Goal: Task Accomplishment & Management: Use online tool/utility

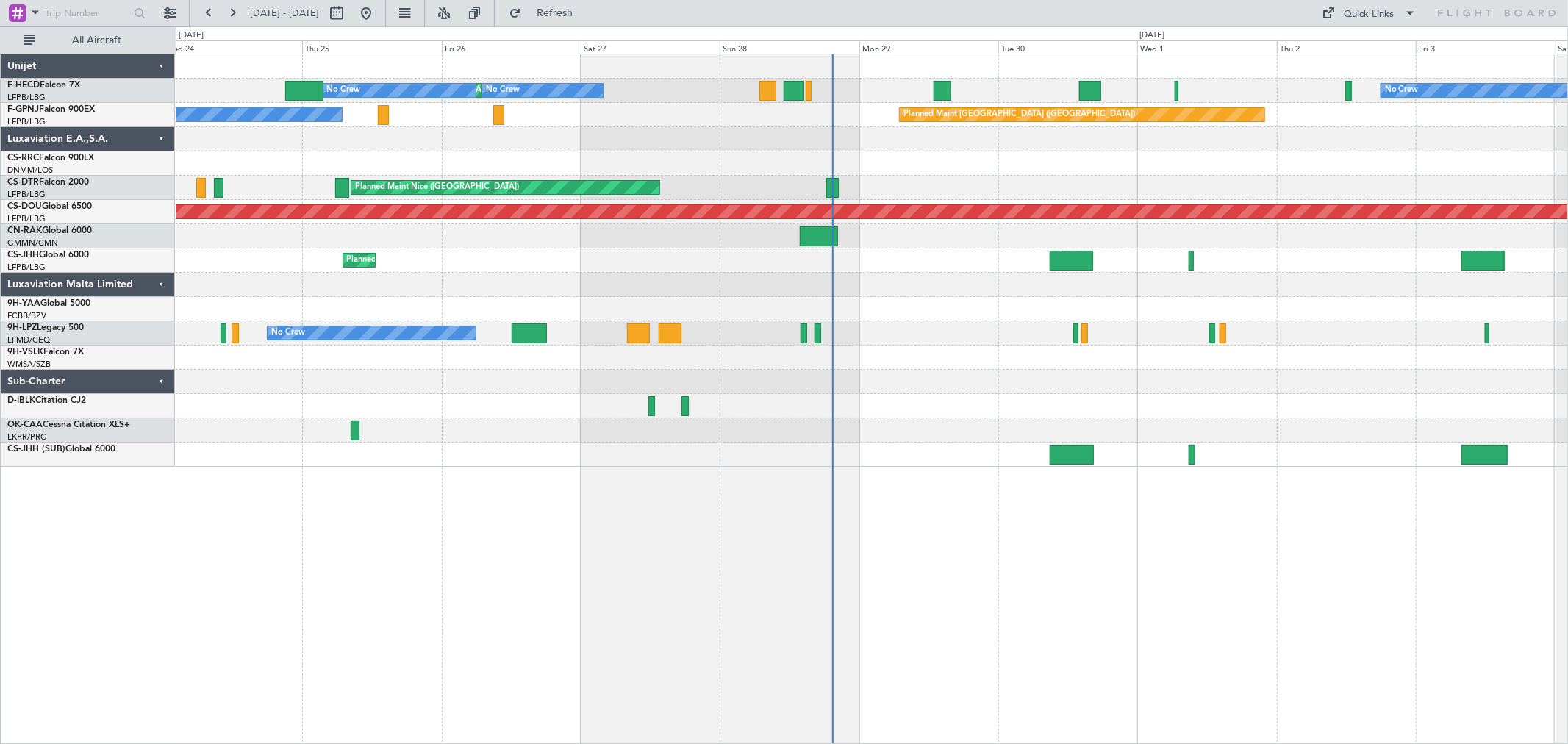
click at [740, 278] on div at bounding box center [871, 284] width 1391 height 24
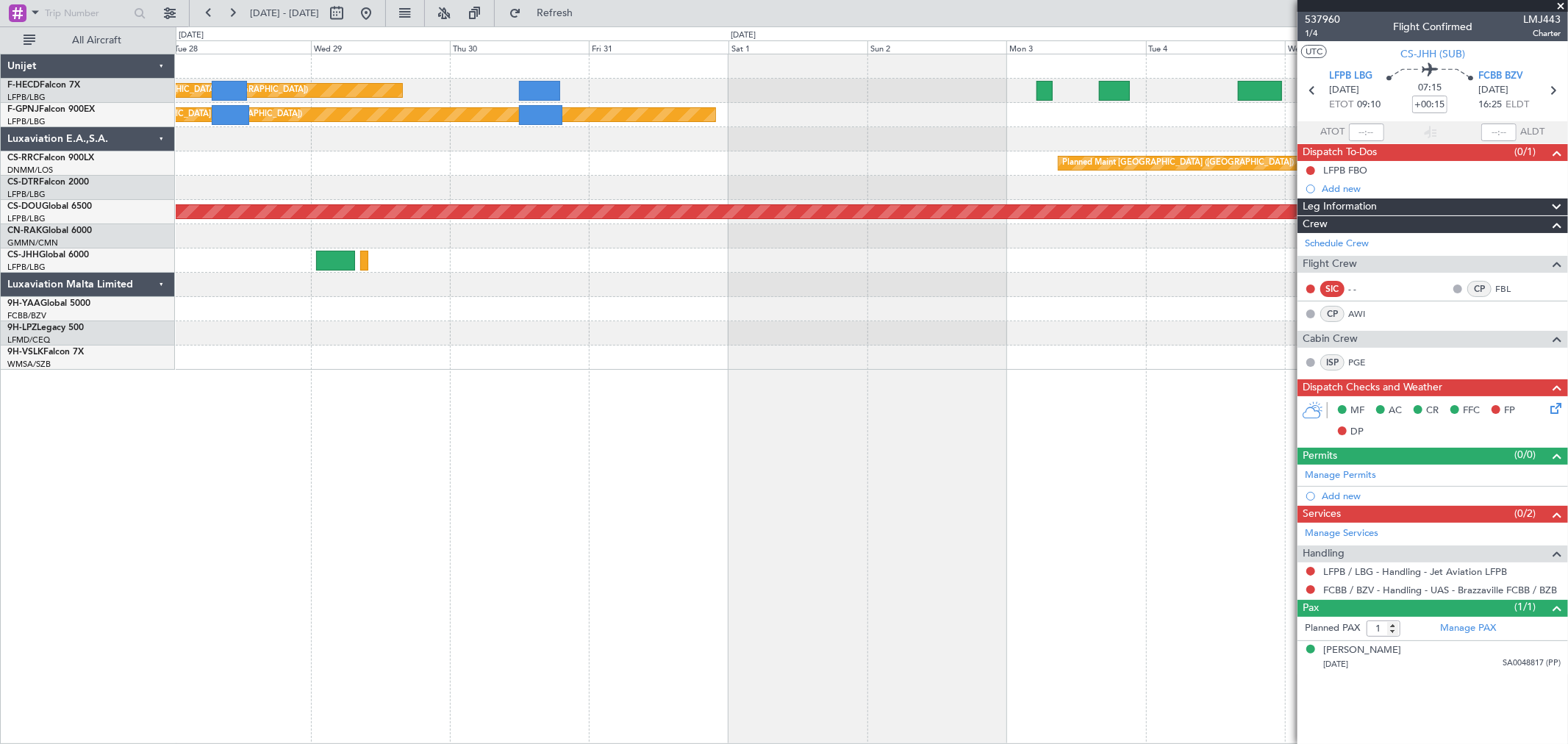
click at [1079, 196] on div "Planned Maint [GEOGRAPHIC_DATA] ([GEOGRAPHIC_DATA]) Planned Maint [GEOGRAPHIC_D…" at bounding box center [871, 211] width 1391 height 315
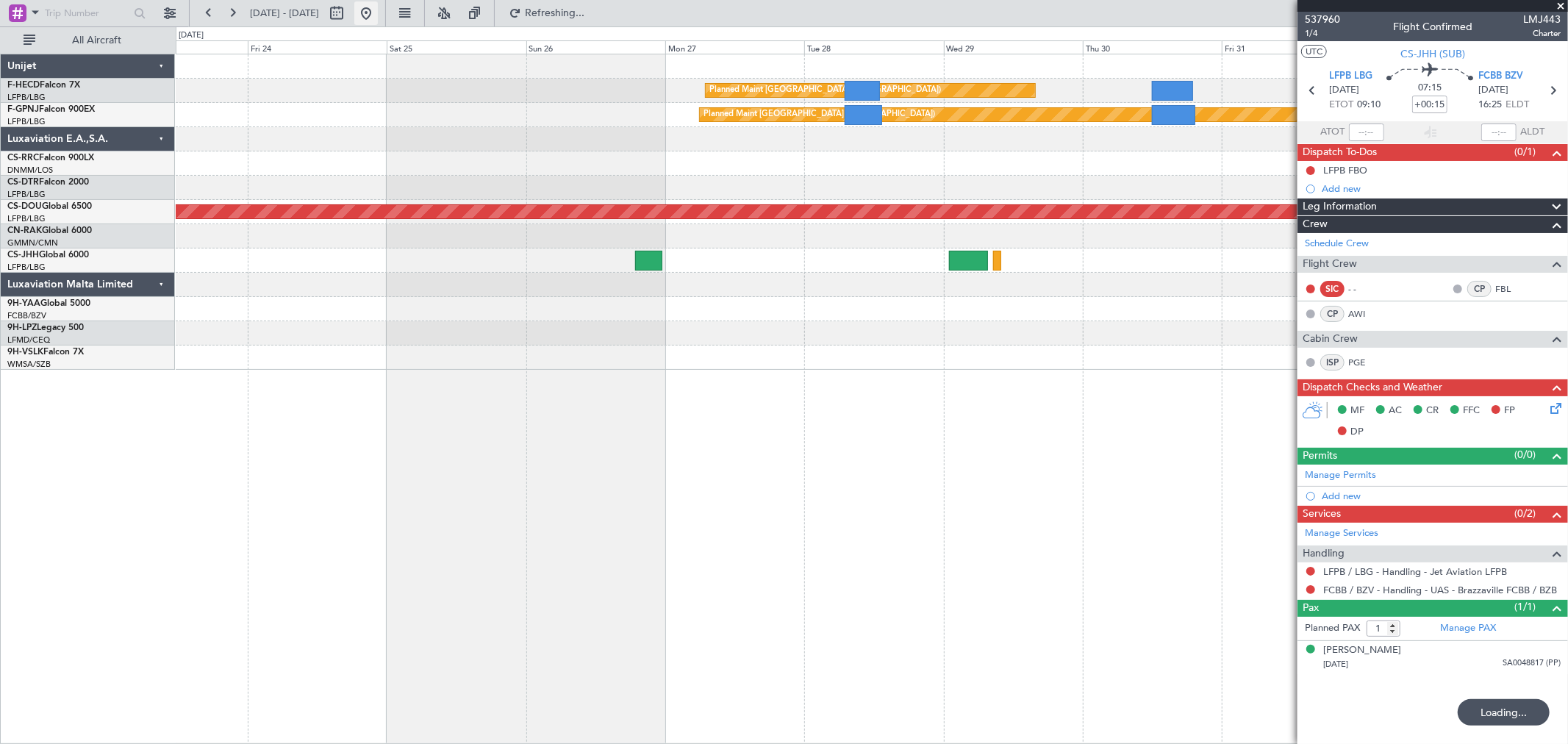
click at [377, 12] on button at bounding box center [366, 13] width 23 height 23
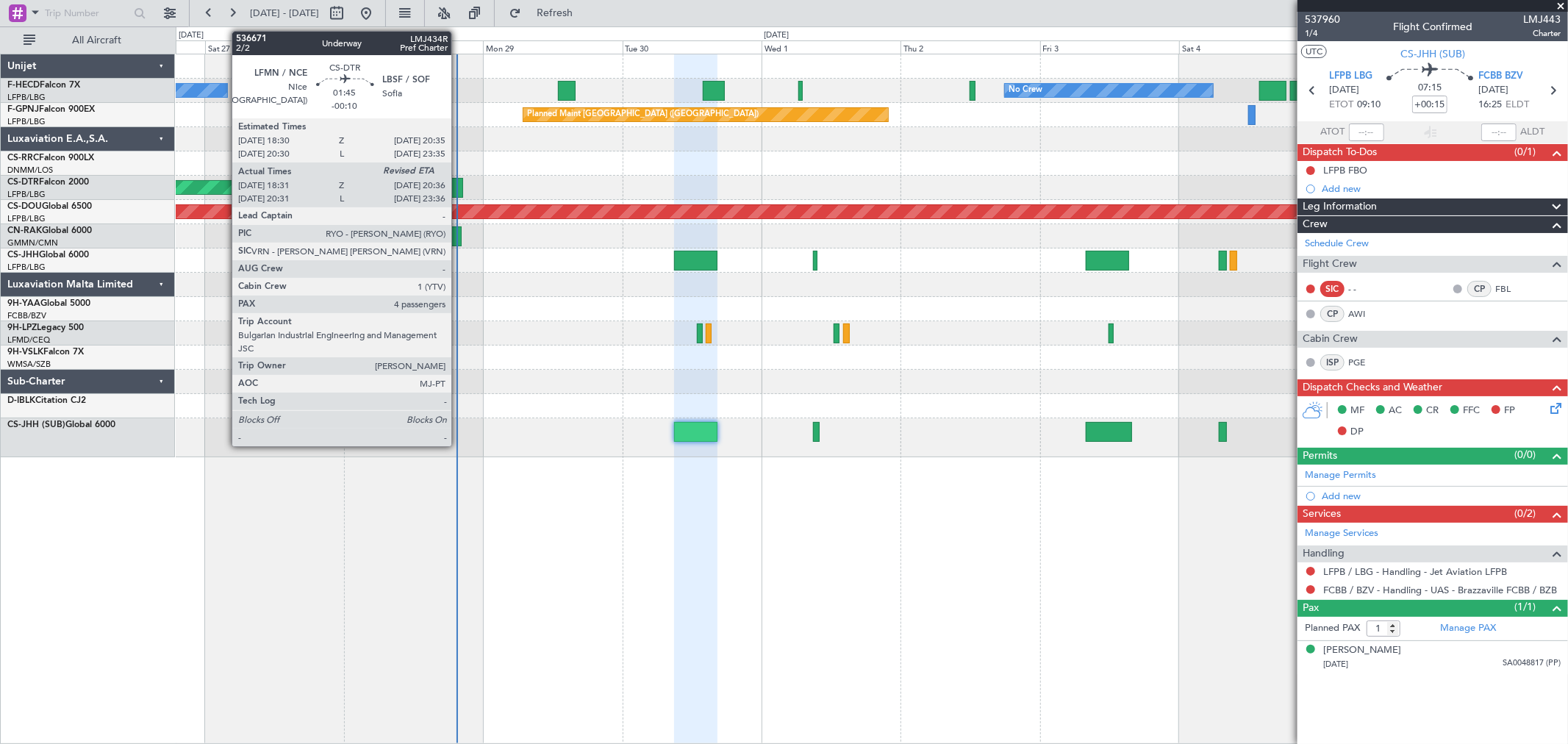
click at [458, 186] on div at bounding box center [456, 187] width 12 height 20
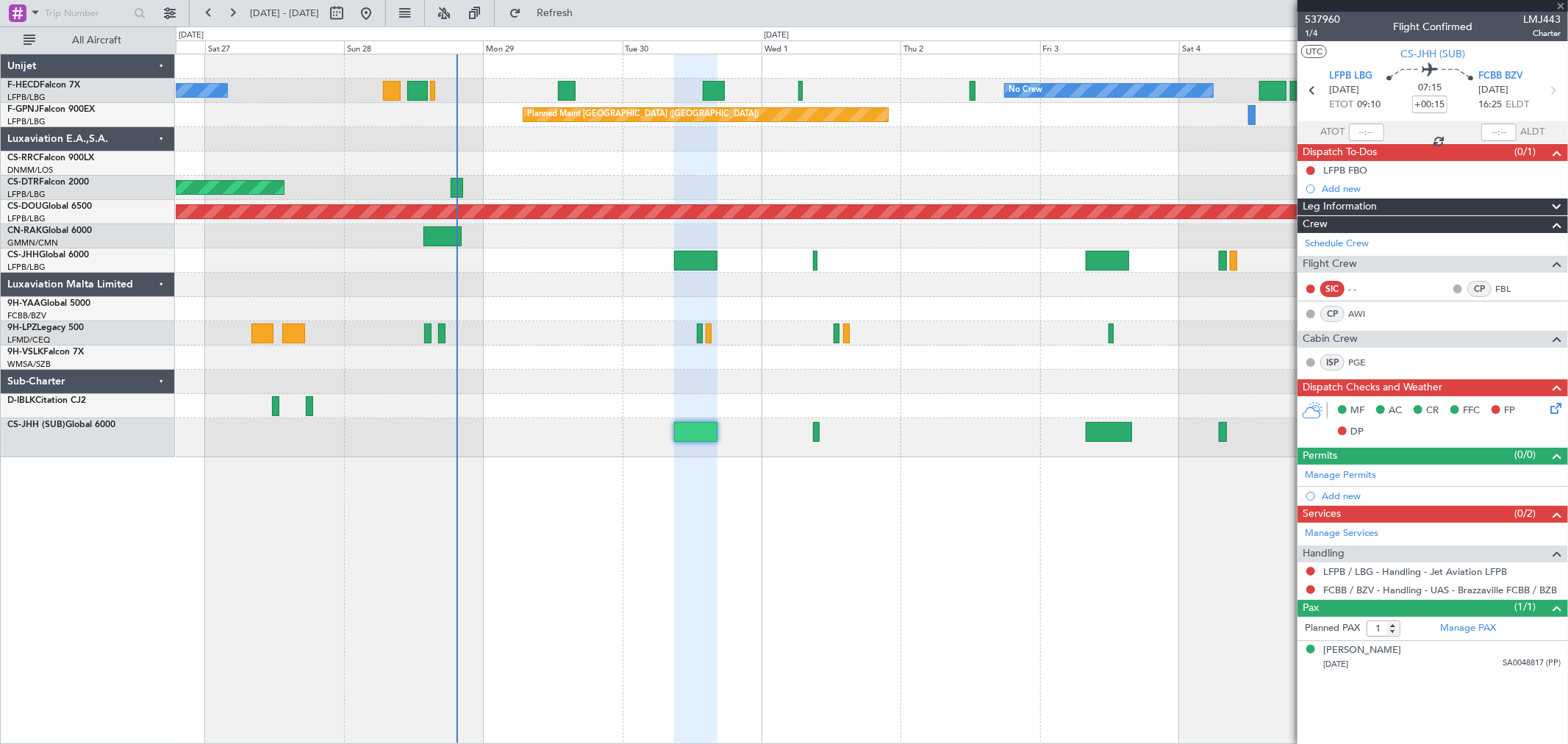
type input "-00:10"
type input "18:46"
type input "4"
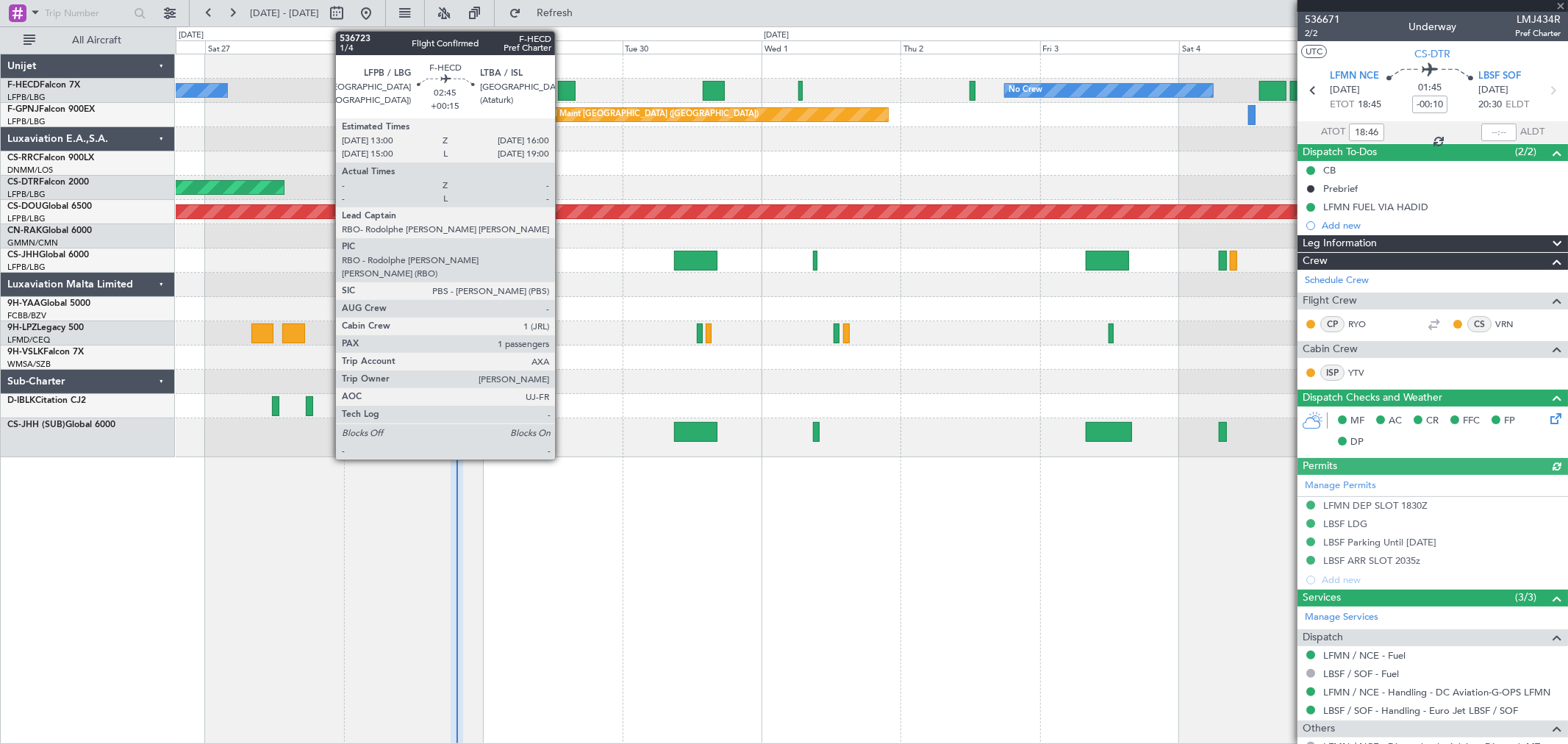
click at [564, 84] on div at bounding box center [566, 91] width 18 height 20
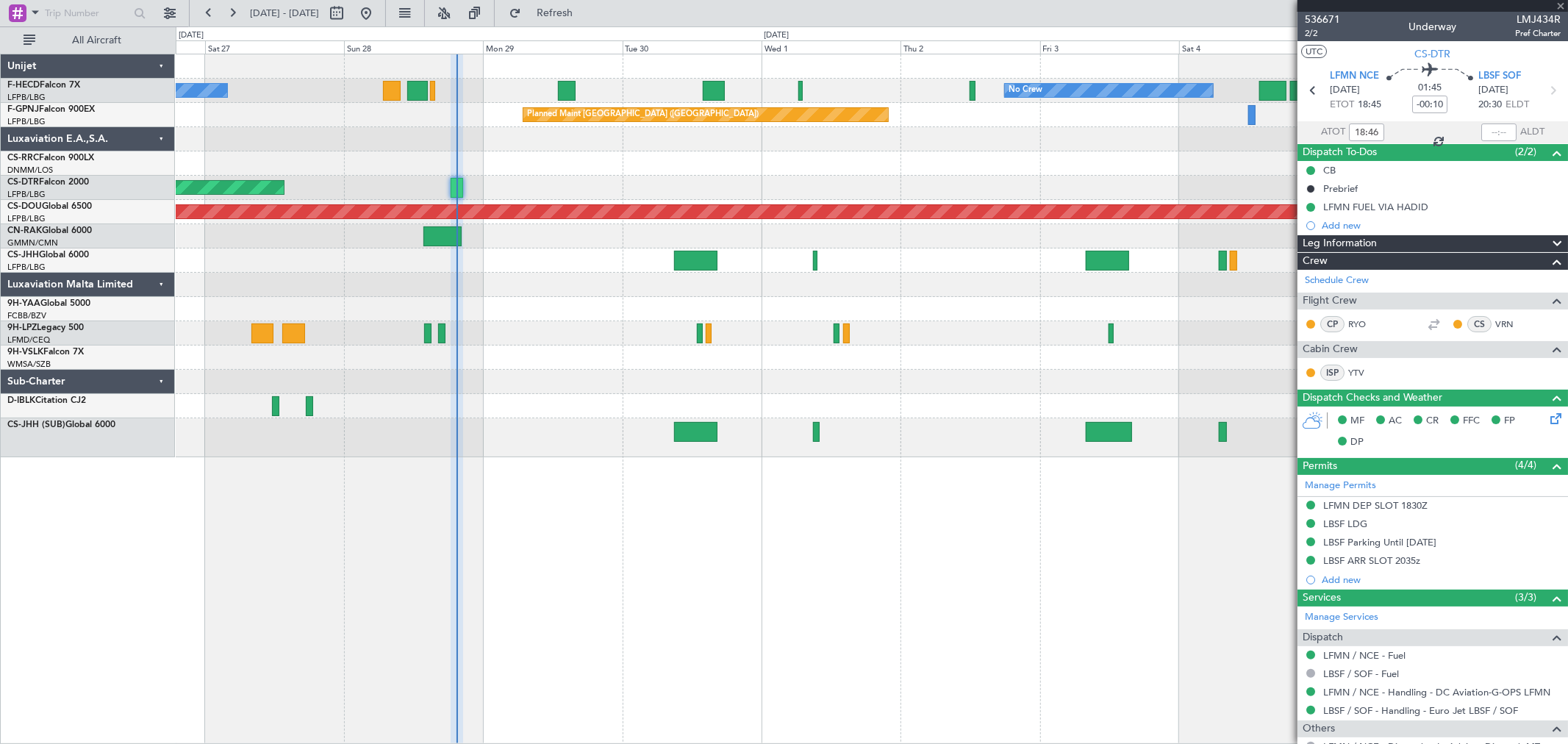
type input "+00:15"
type input "1"
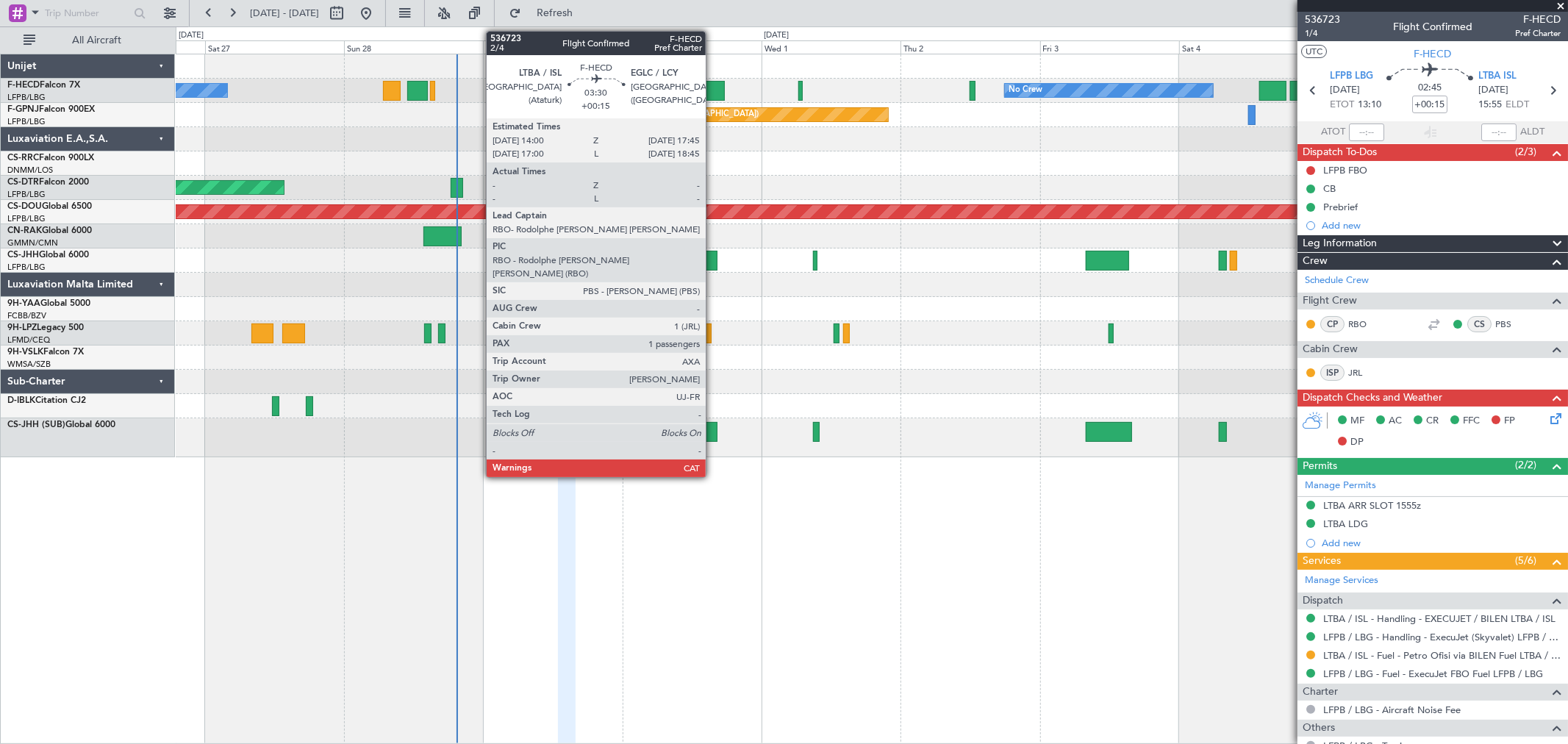
click at [713, 90] on div at bounding box center [713, 91] width 22 height 20
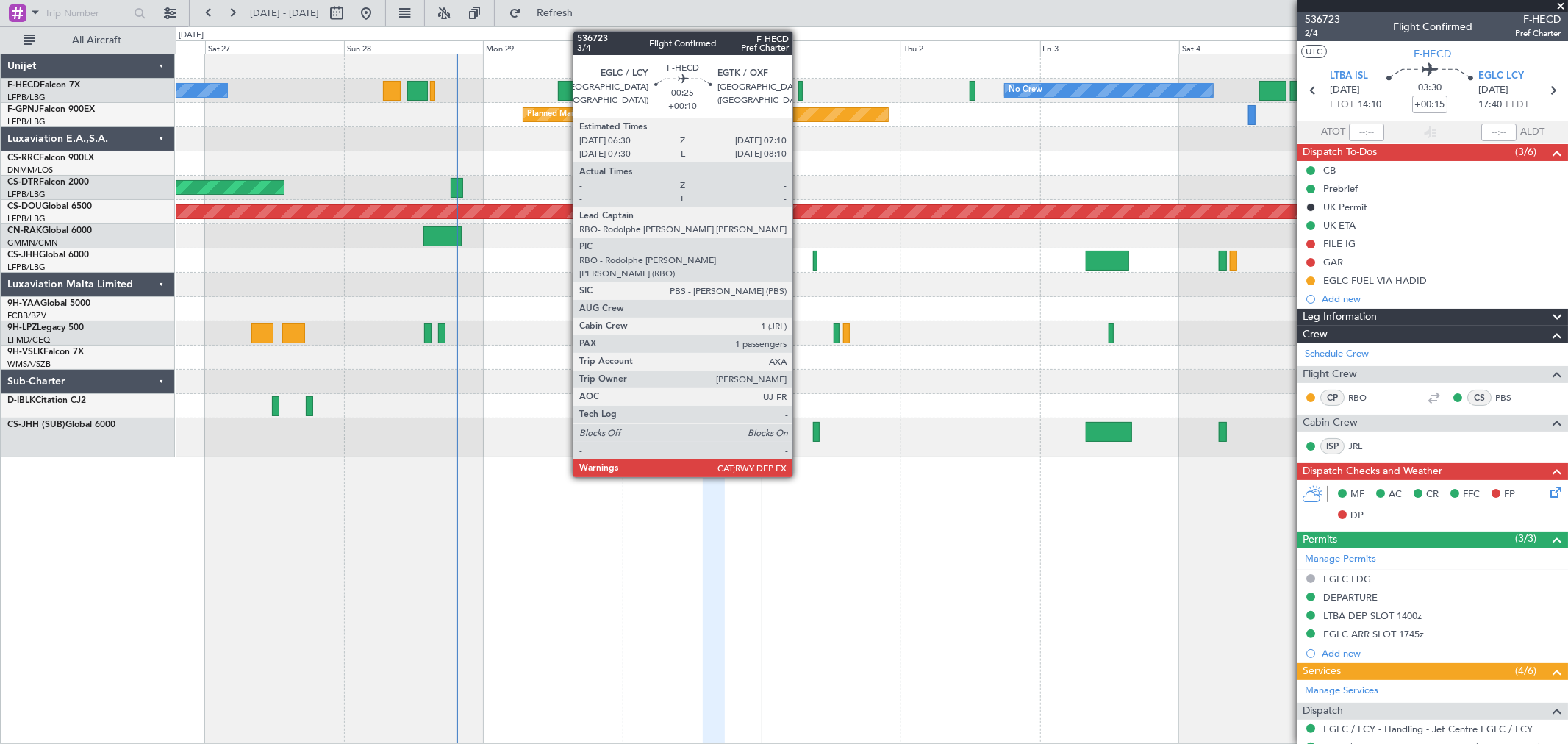
click at [800, 91] on div at bounding box center [800, 91] width 4 height 20
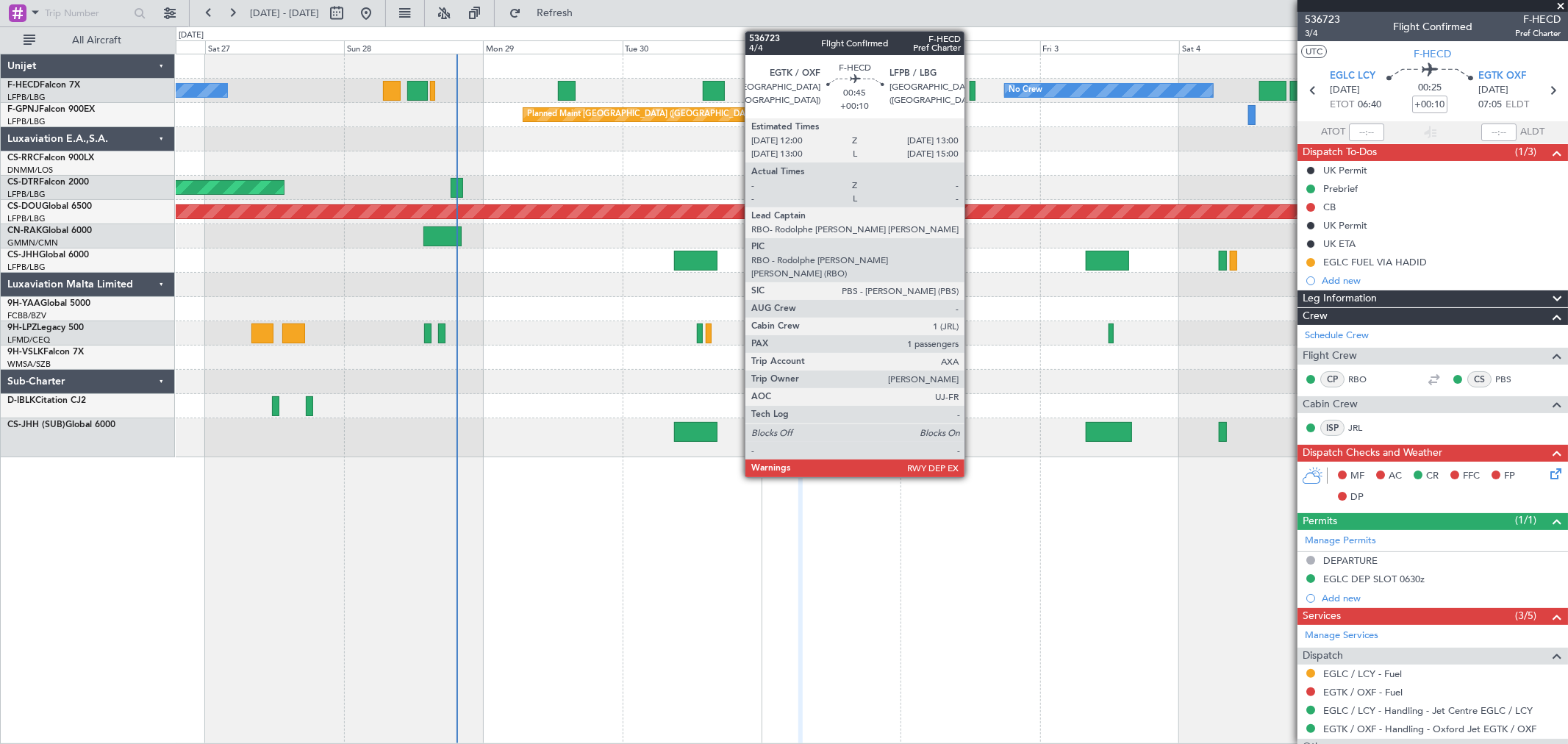
click at [971, 92] on div at bounding box center [972, 91] width 6 height 20
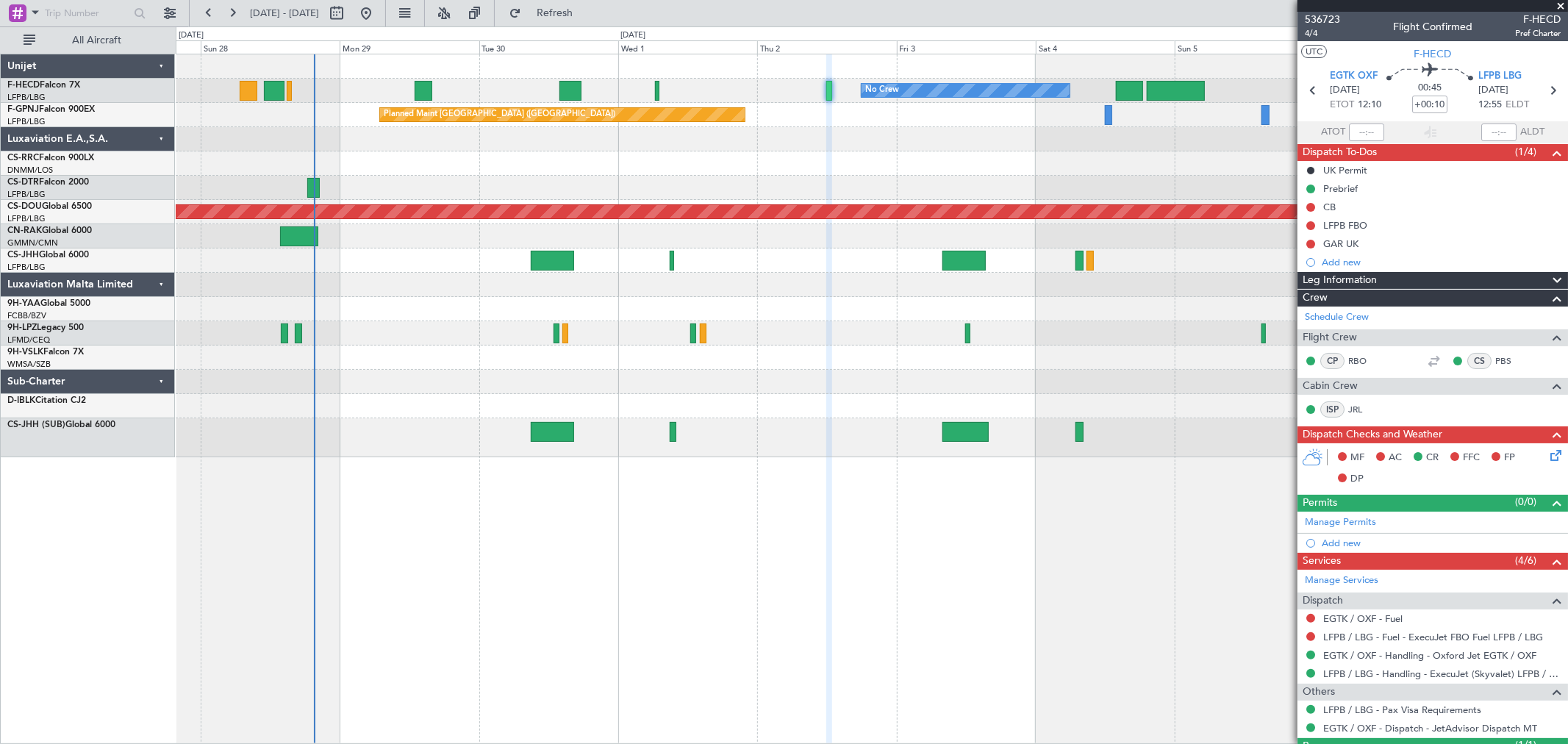
click at [598, 177] on div "No Crew No Crew Planned Maint [GEOGRAPHIC_DATA] ([GEOGRAPHIC_DATA]) No Crew Pla…" at bounding box center [871, 256] width 1391 height 403
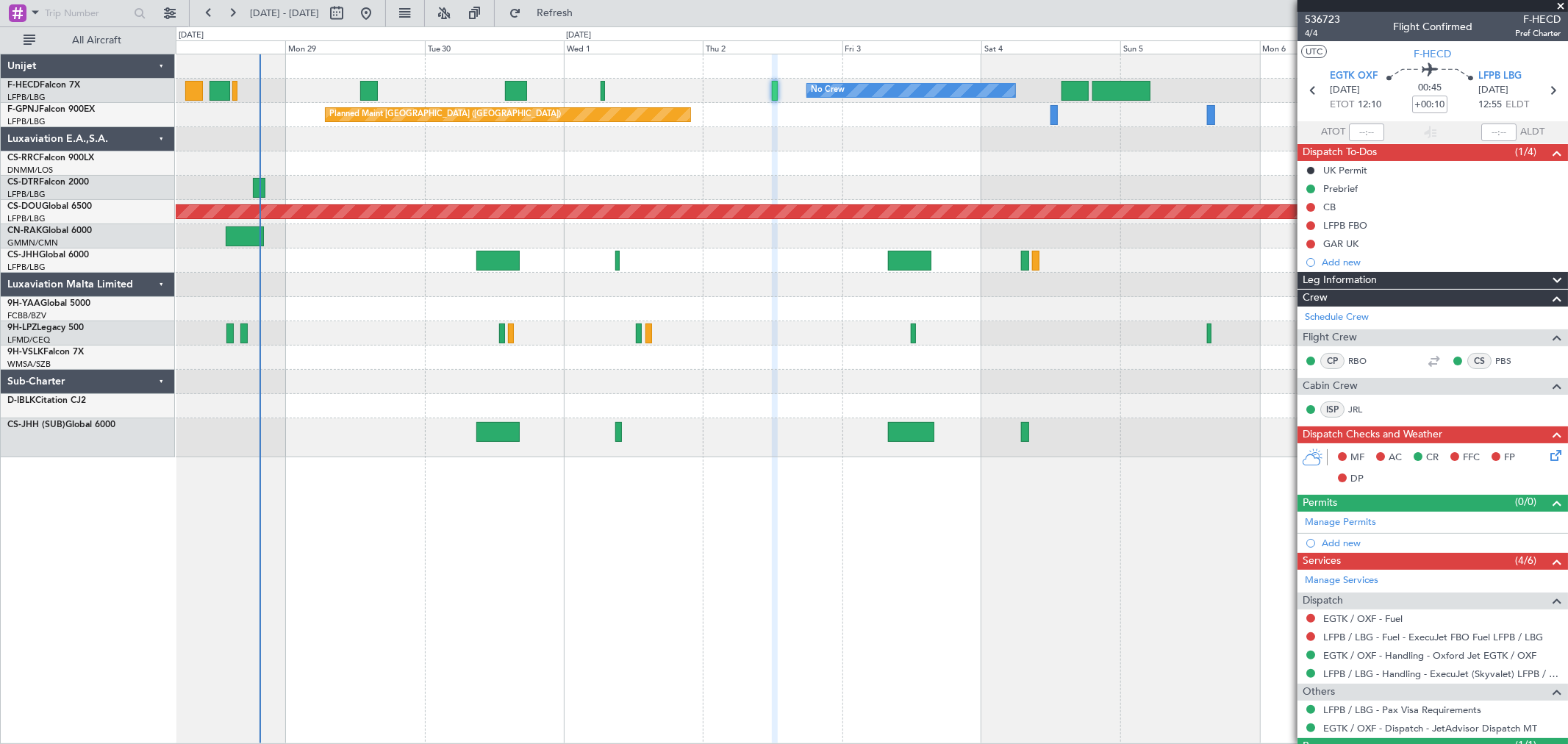
click at [408, 181] on div "No Crew No Crew No Crew Planned Maint [GEOGRAPHIC_DATA] ([GEOGRAPHIC_DATA]) No …" at bounding box center [871, 256] width 1391 height 403
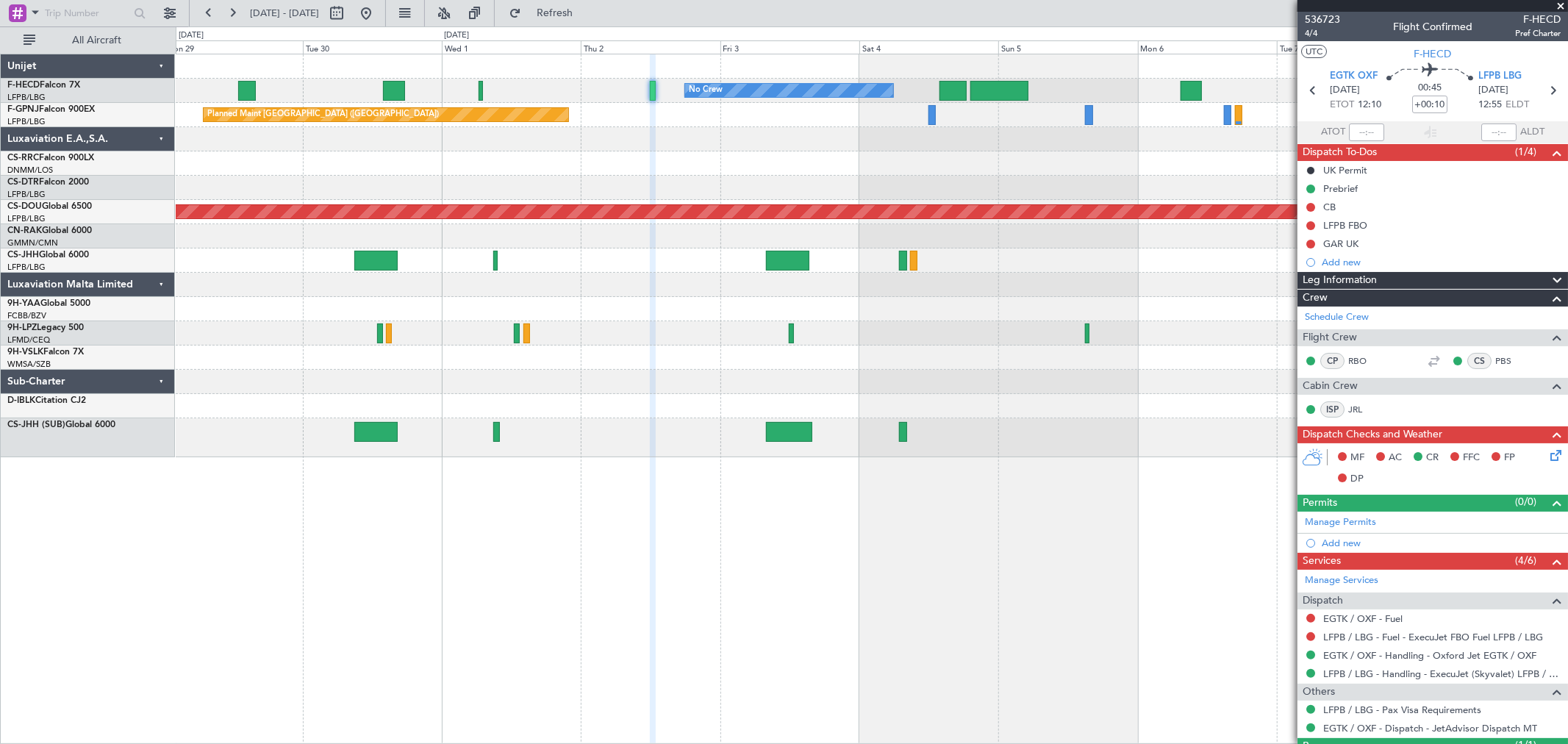
click at [460, 175] on div "No Crew No Crew No Crew Planned Maint [GEOGRAPHIC_DATA] ([GEOGRAPHIC_DATA]) No …" at bounding box center [871, 256] width 1391 height 403
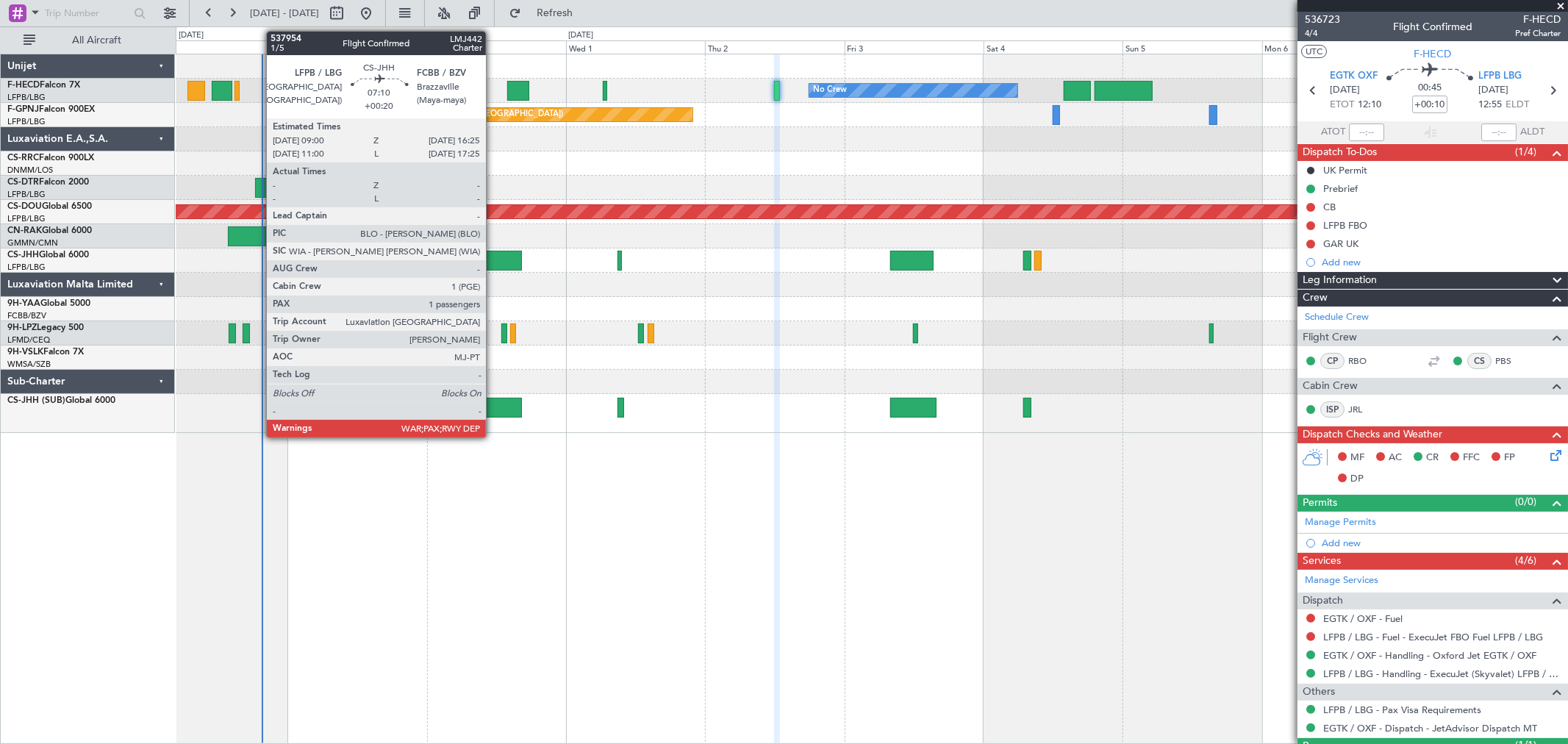
click at [493, 255] on div at bounding box center [500, 260] width 44 height 20
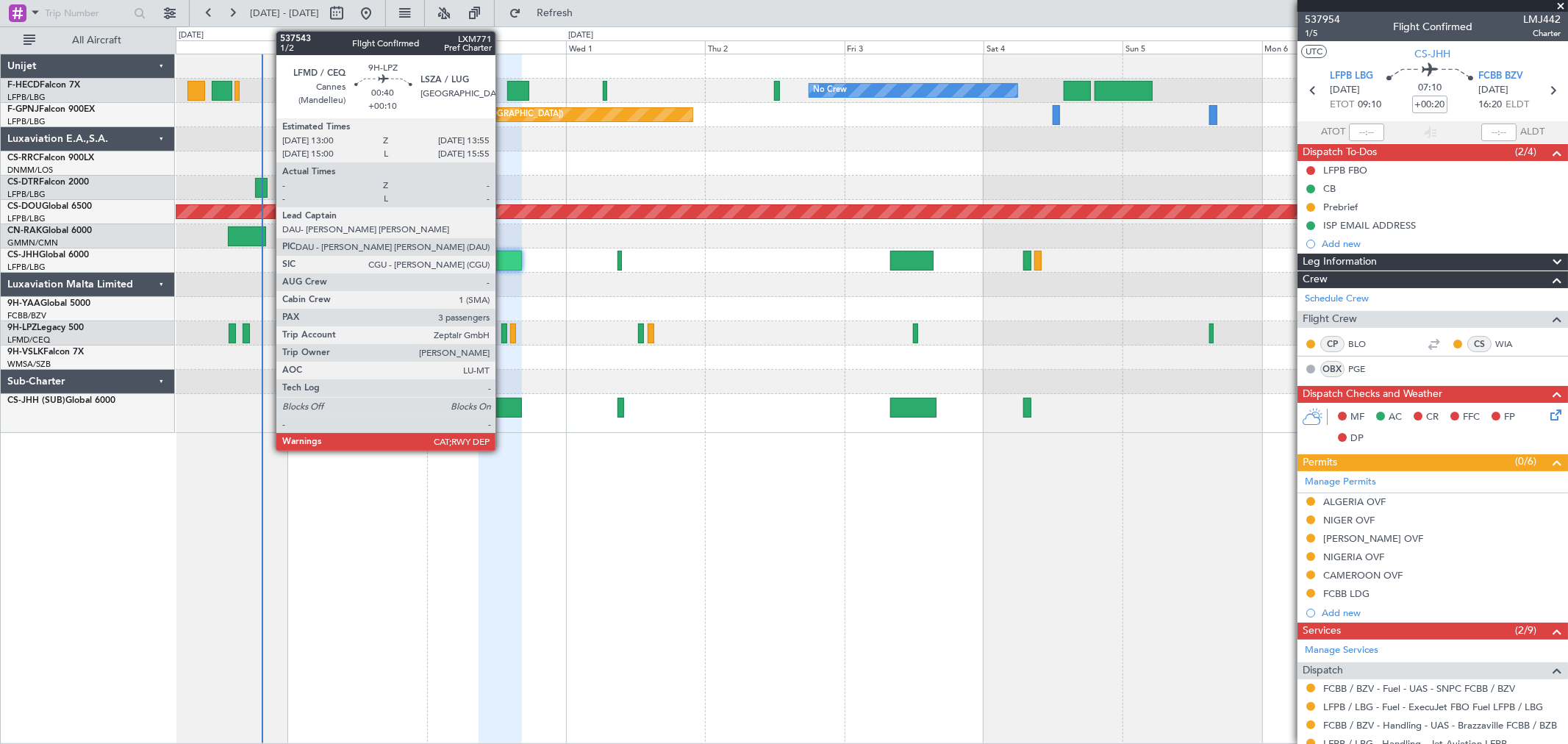
click at [503, 334] on div at bounding box center [503, 333] width 6 height 20
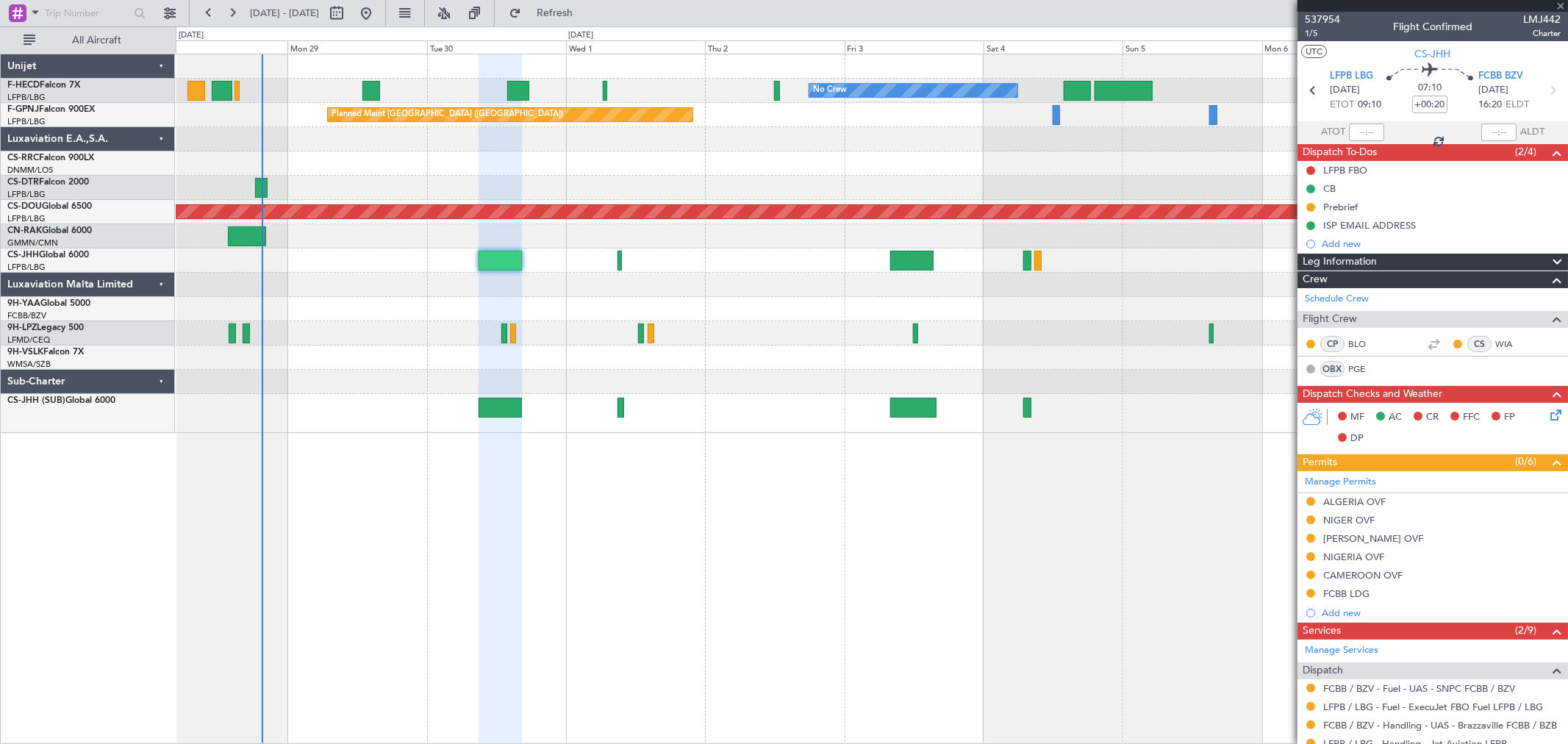
type input "+00:10"
type input "3"
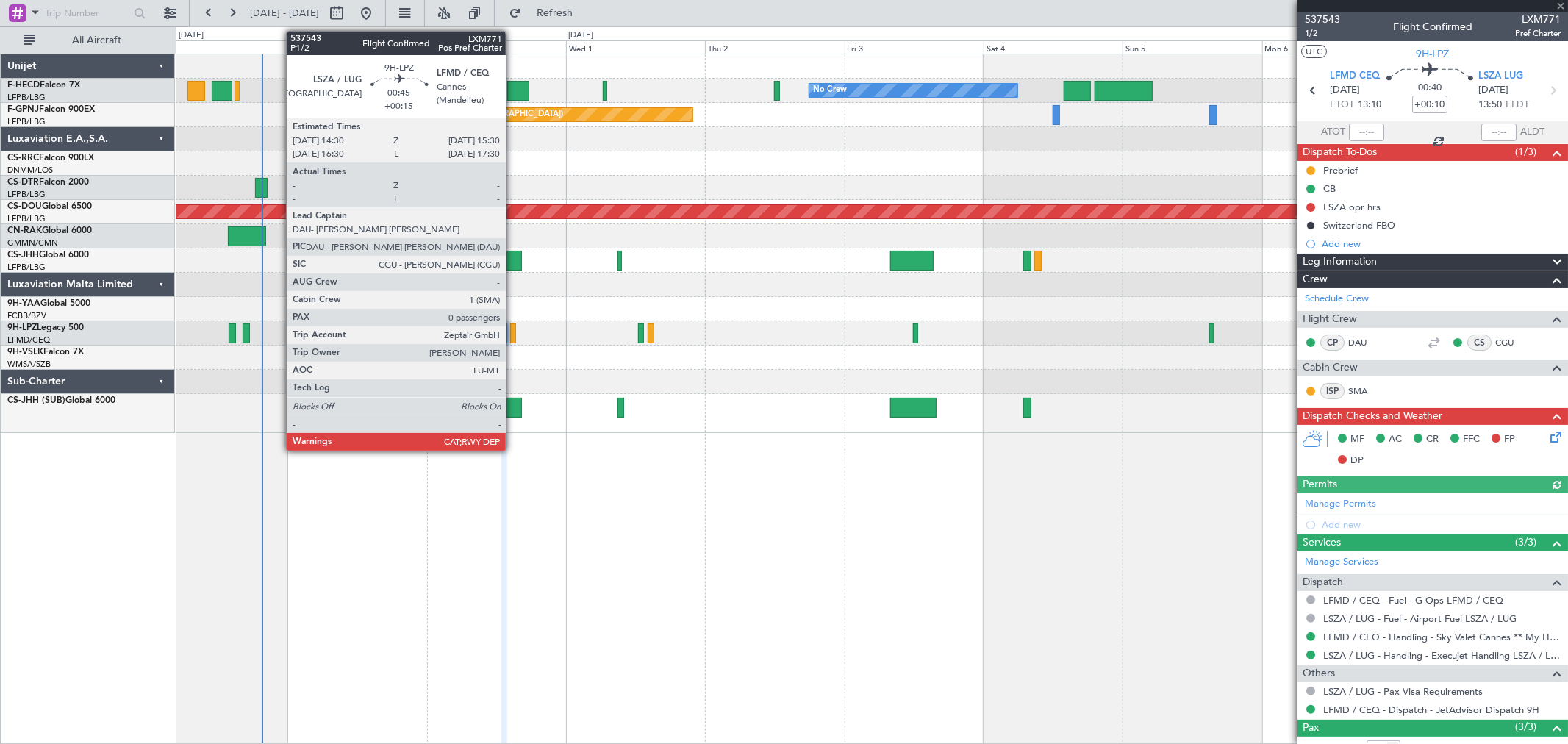
click at [513, 335] on div at bounding box center [512, 333] width 6 height 20
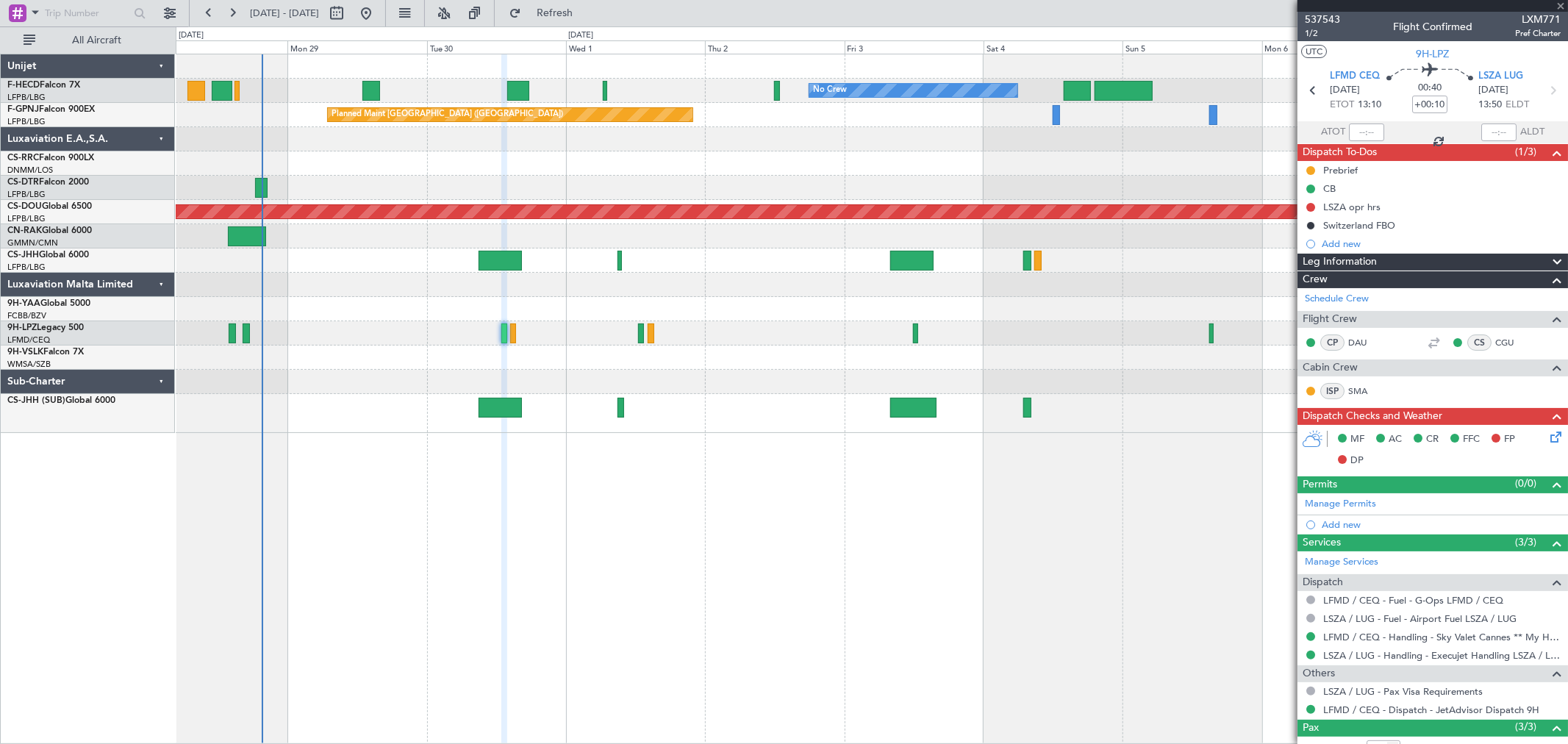
type input "+00:15"
type input "0"
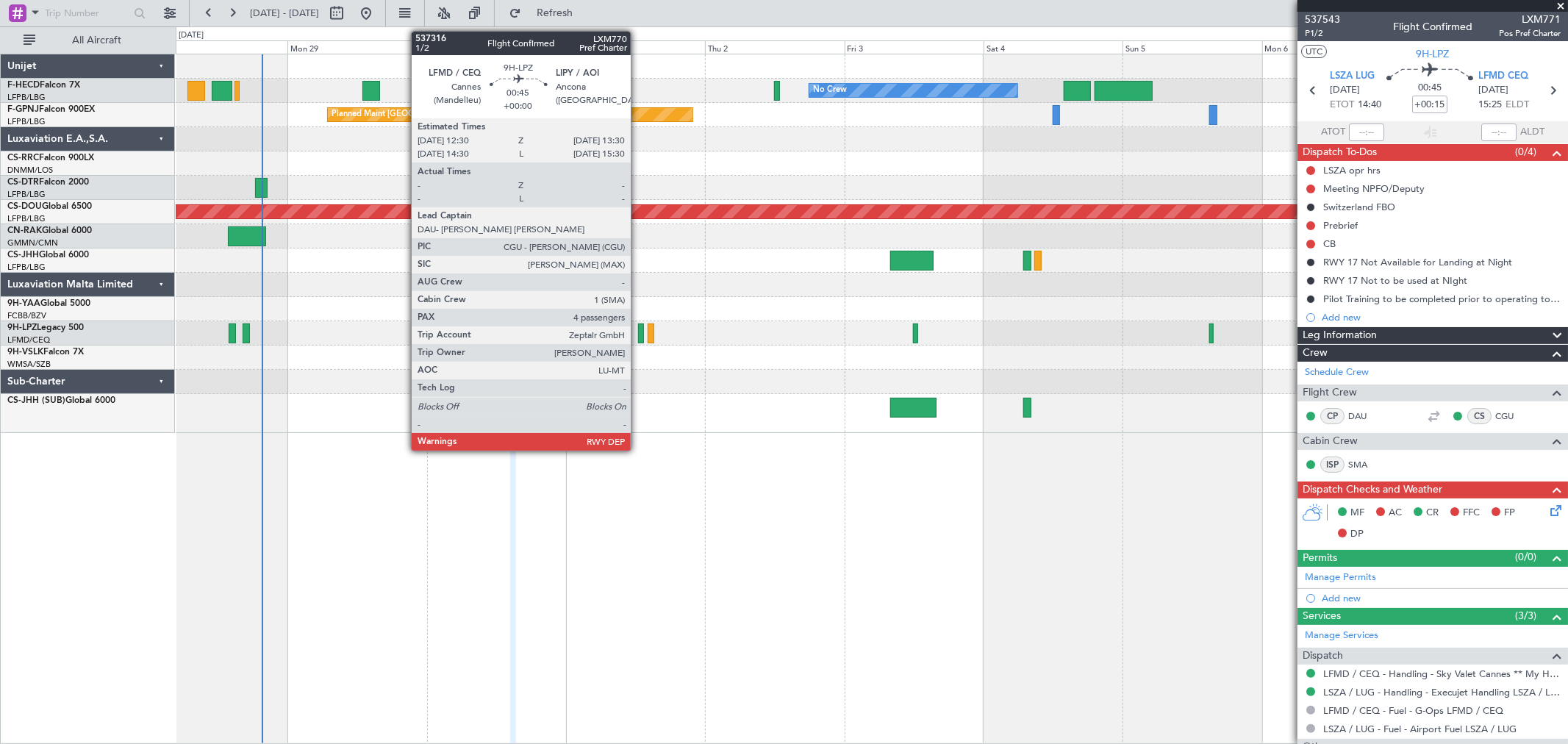
click at [637, 332] on div at bounding box center [640, 333] width 6 height 20
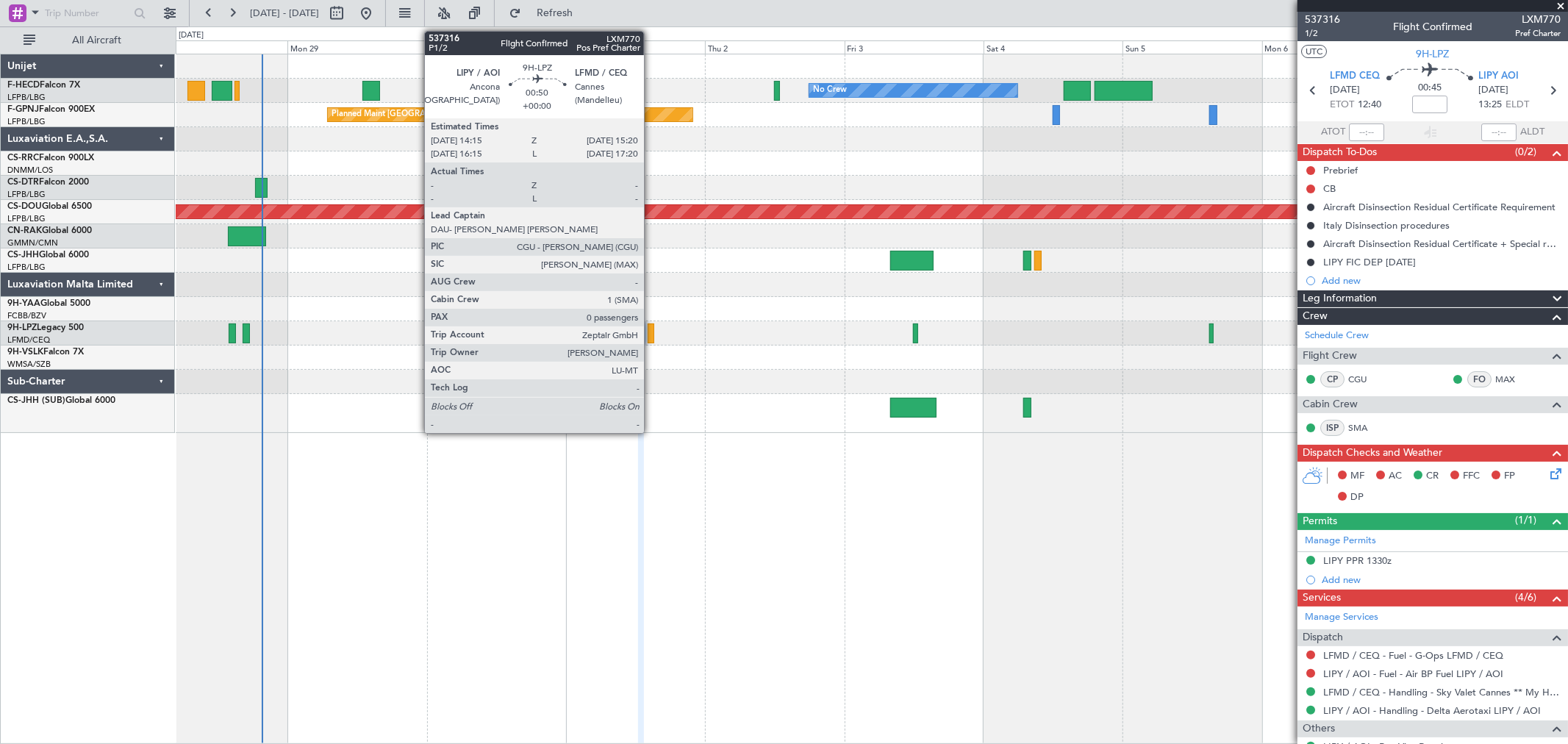
click at [651, 335] on div at bounding box center [650, 333] width 6 height 20
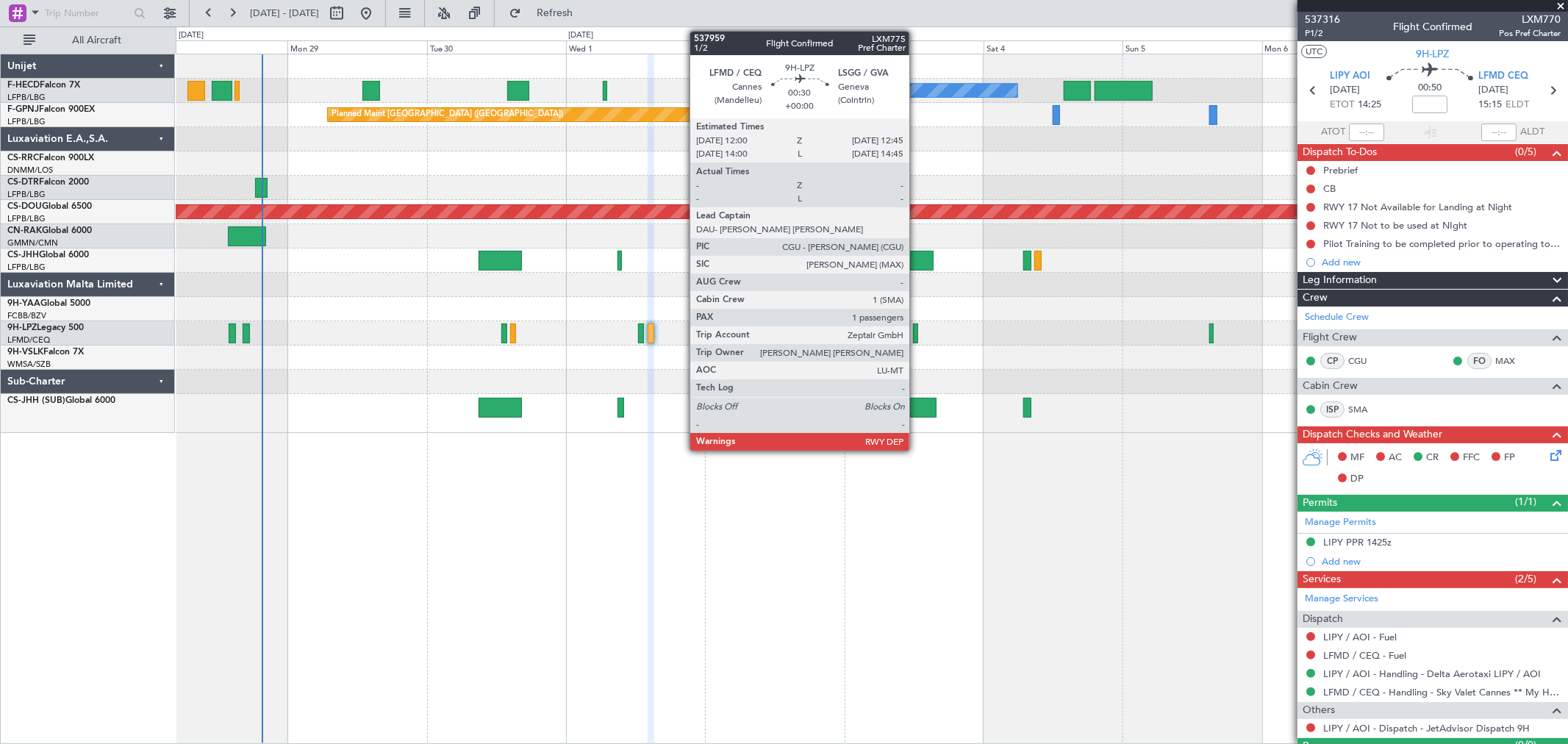
click at [916, 328] on div at bounding box center [915, 333] width 4 height 20
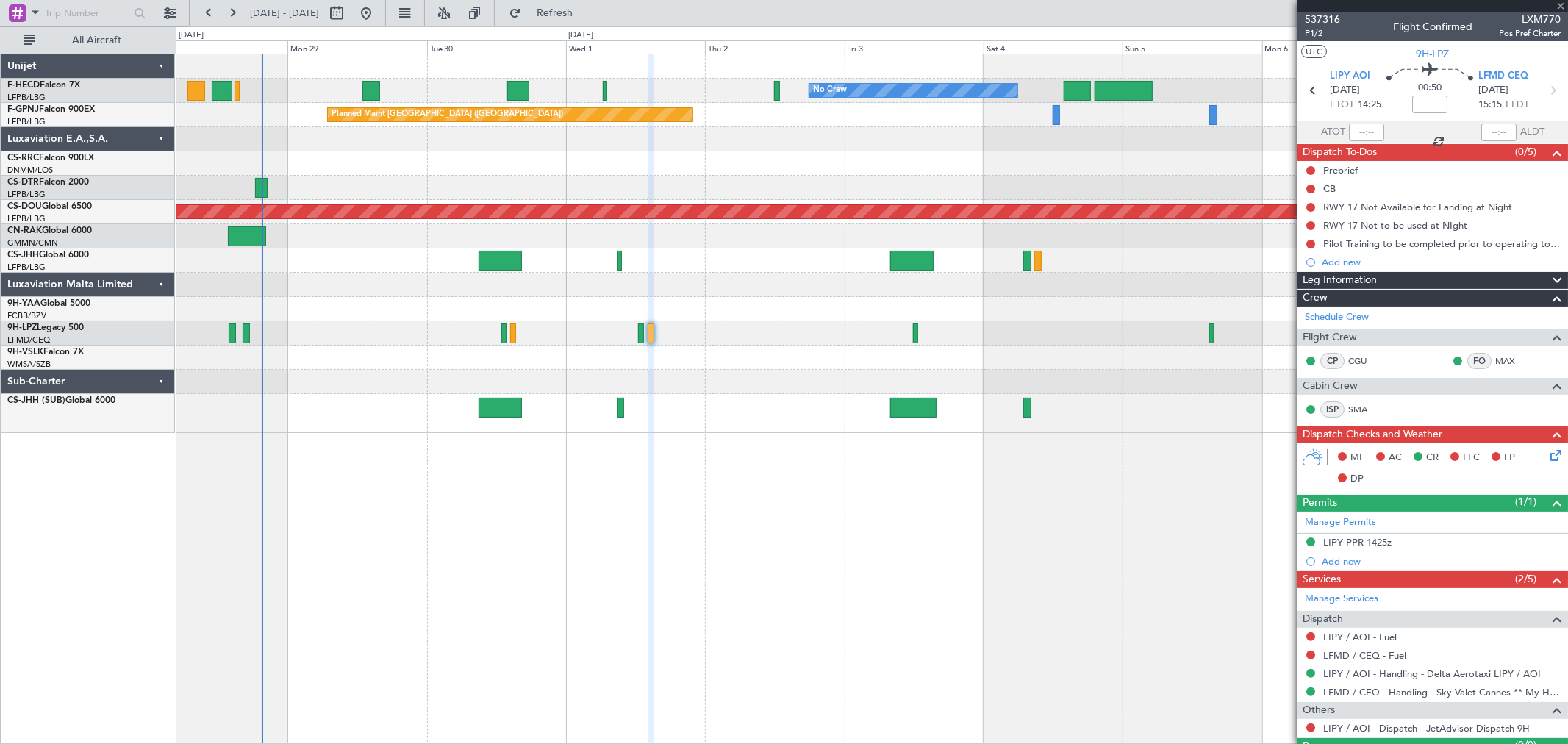
type input "1"
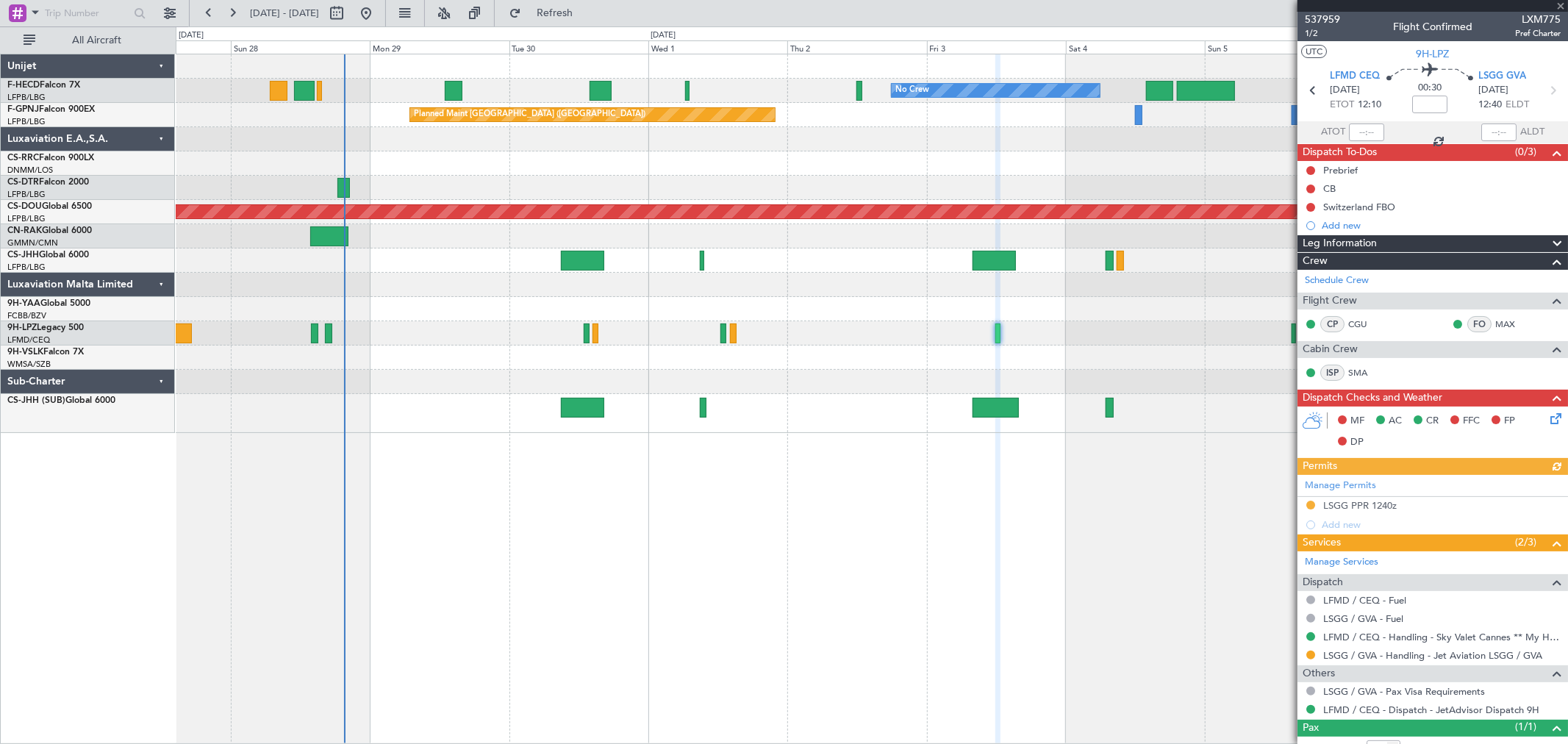
click at [973, 328] on div "No Crew No Crew Planned Maint [GEOGRAPHIC_DATA] ([GEOGRAPHIC_DATA]) No Crew Pla…" at bounding box center [871, 243] width 1391 height 378
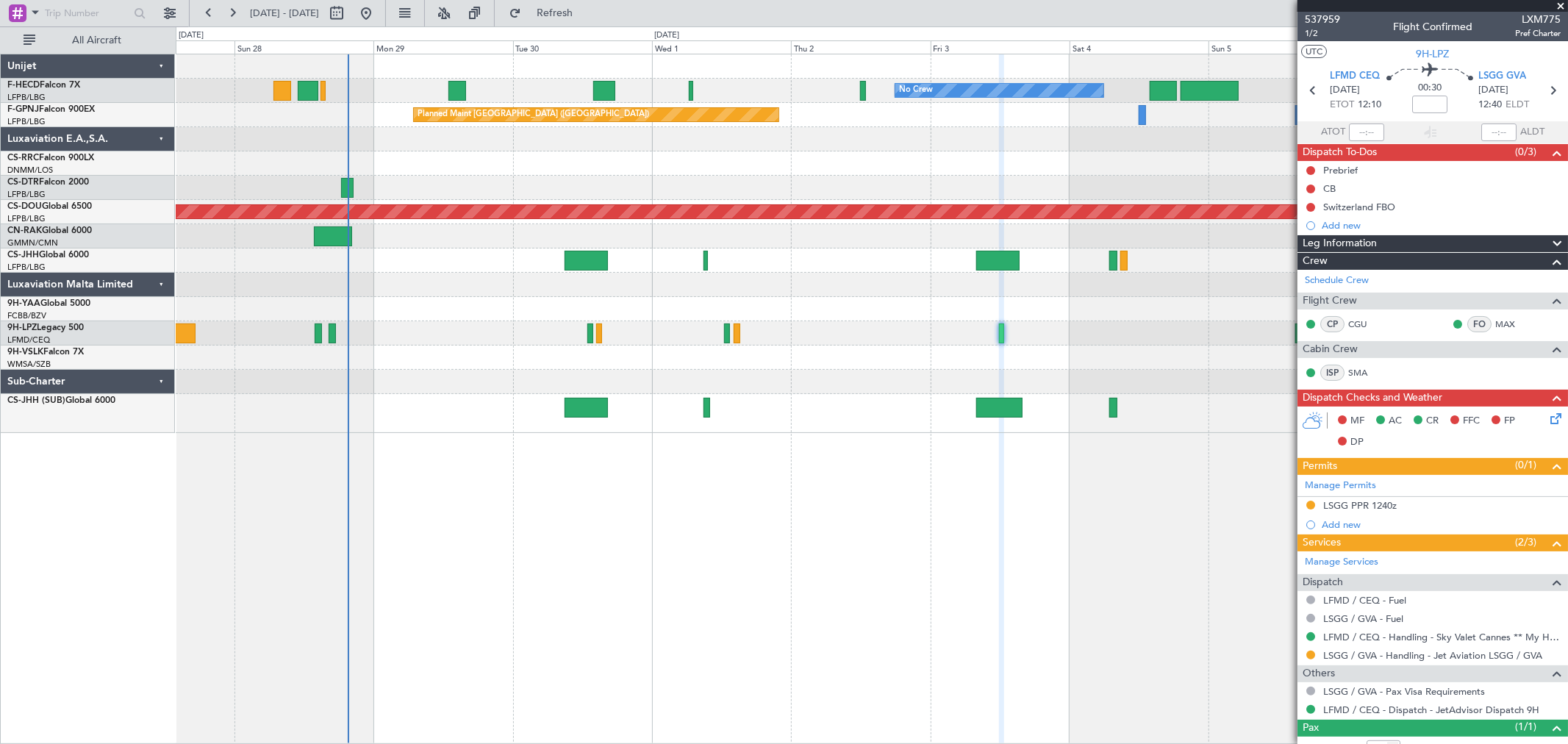
click at [759, 356] on div at bounding box center [871, 357] width 1391 height 24
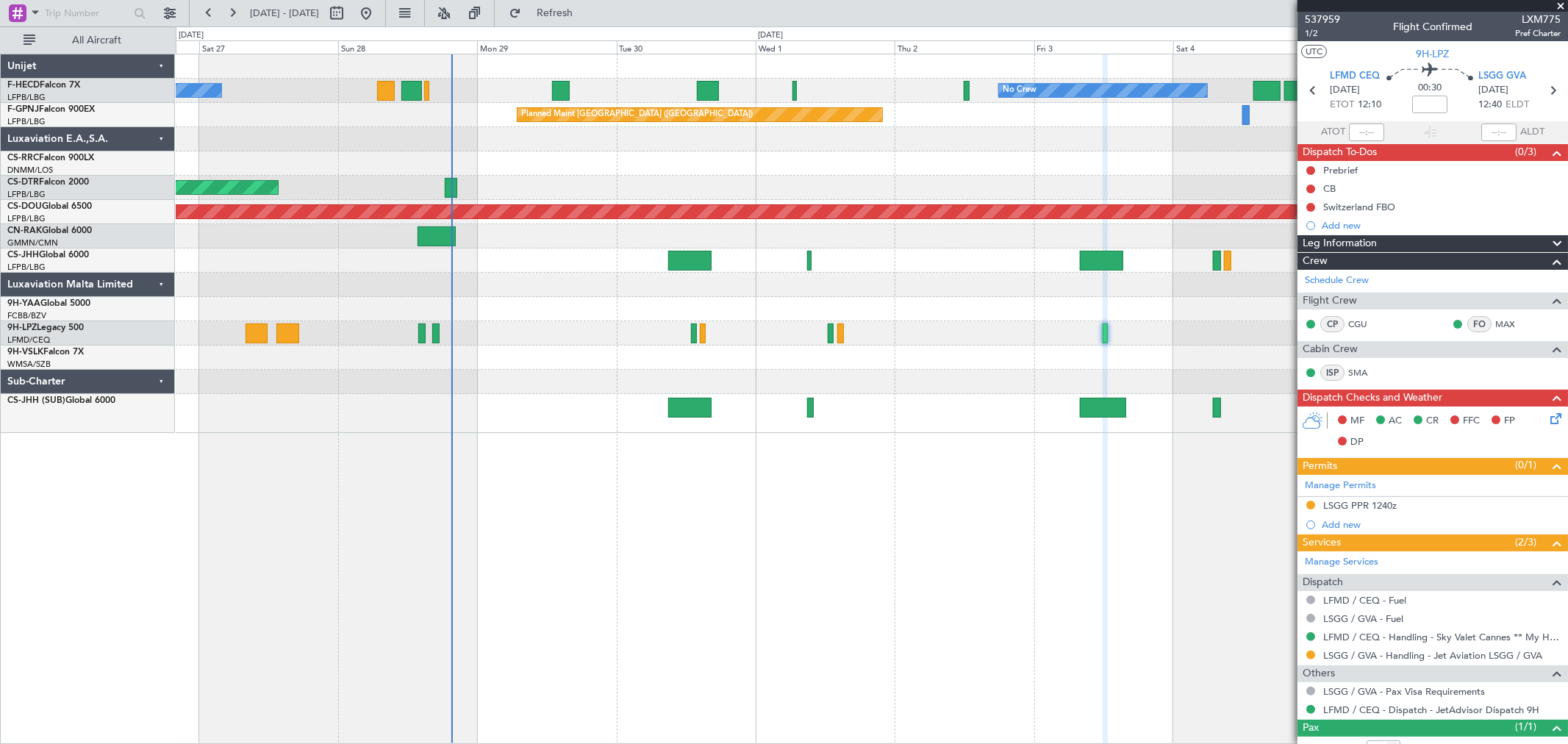
click at [913, 335] on div "No Crew No Crew Planned Maint [GEOGRAPHIC_DATA] ([GEOGRAPHIC_DATA]) No Crew Pla…" at bounding box center [871, 243] width 1391 height 378
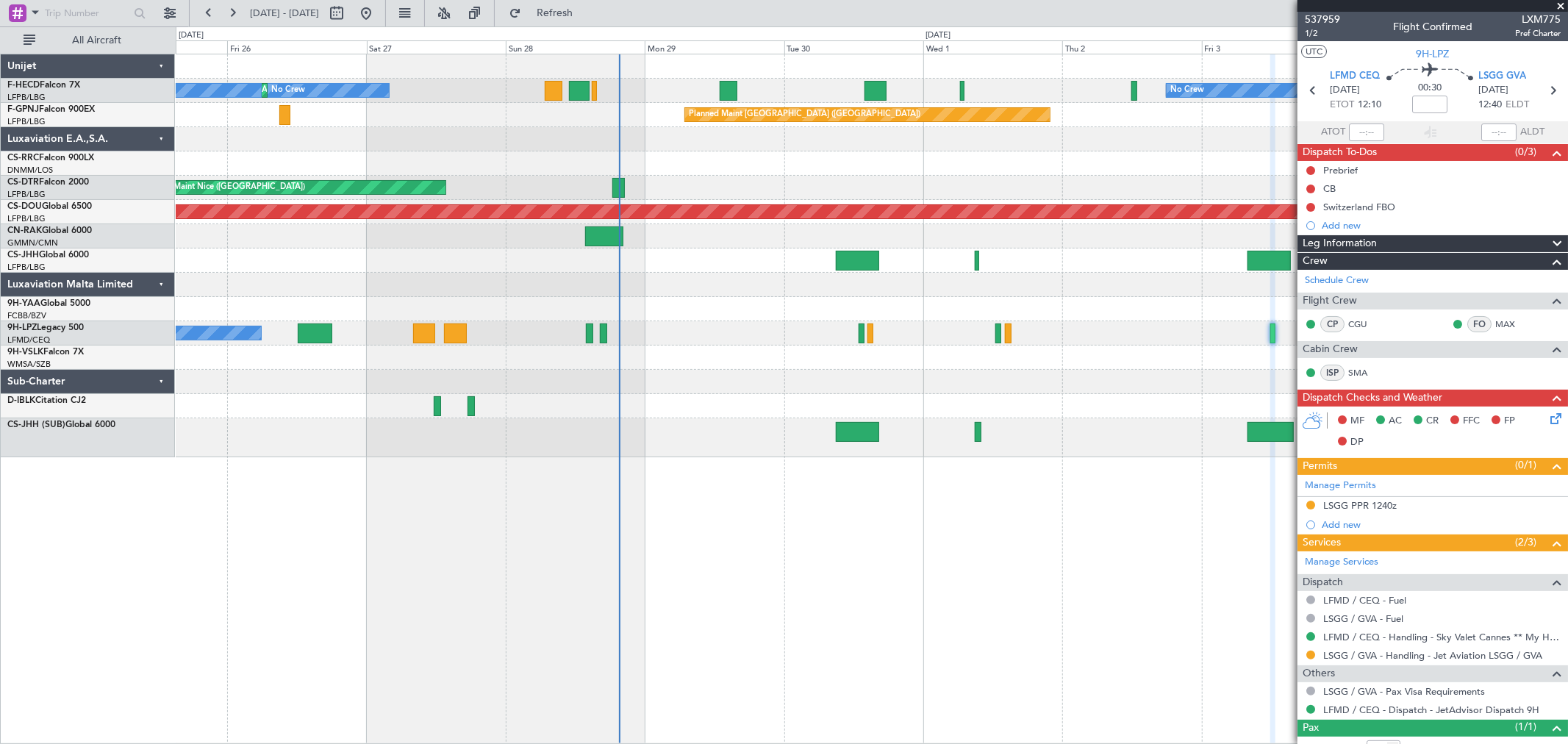
click at [796, 176] on div "Planned Maint Nice ([GEOGRAPHIC_DATA]) Planned Maint Sofia AOG Maint Sofia" at bounding box center [871, 187] width 1391 height 24
